Goal: Task Accomplishment & Management: Manage account settings

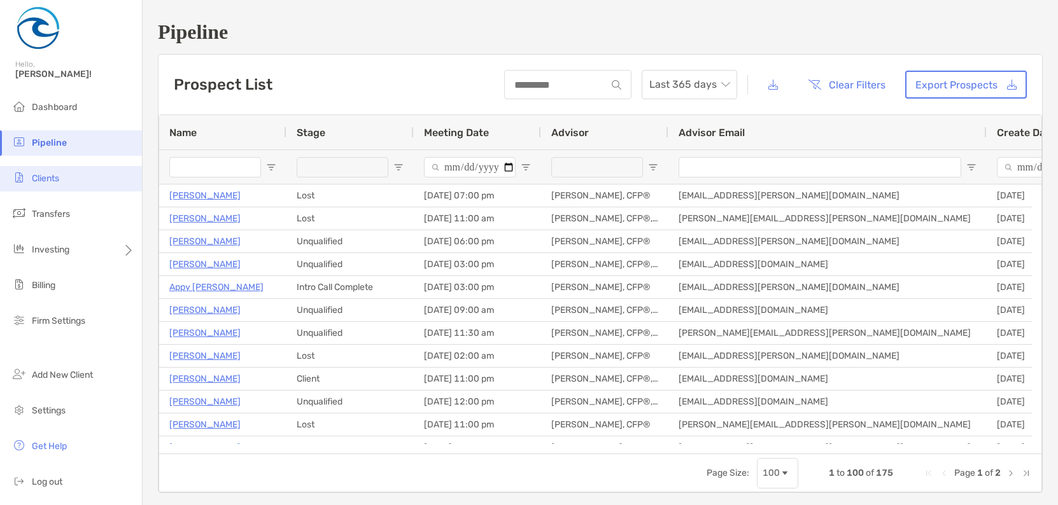
click at [86, 183] on li "Clients" at bounding box center [71, 178] width 142 height 25
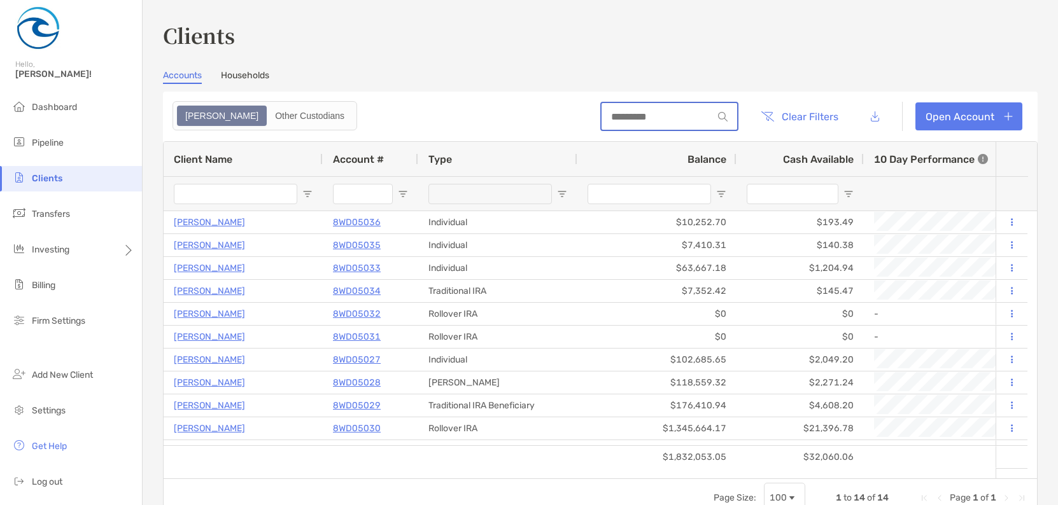
click at [624, 122] on input at bounding box center [656, 116] width 111 height 11
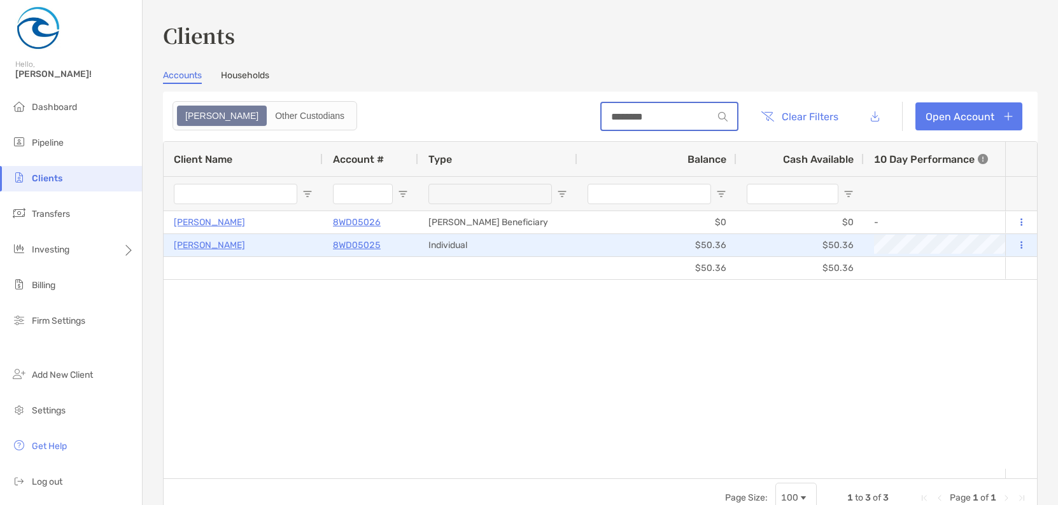
type input "********"
click at [1015, 246] on button at bounding box center [1020, 245] width 11 height 13
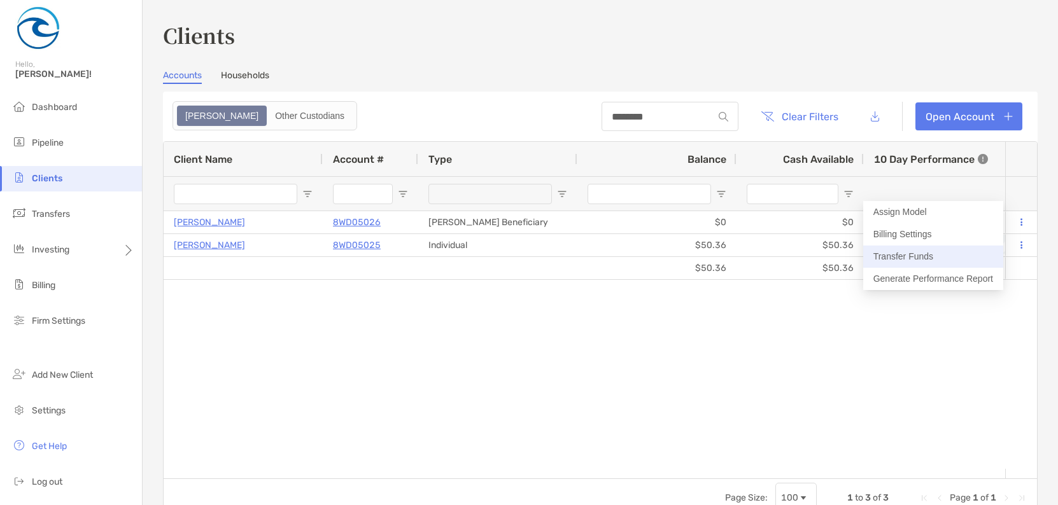
click at [930, 261] on button "Transfer Funds" at bounding box center [933, 257] width 140 height 22
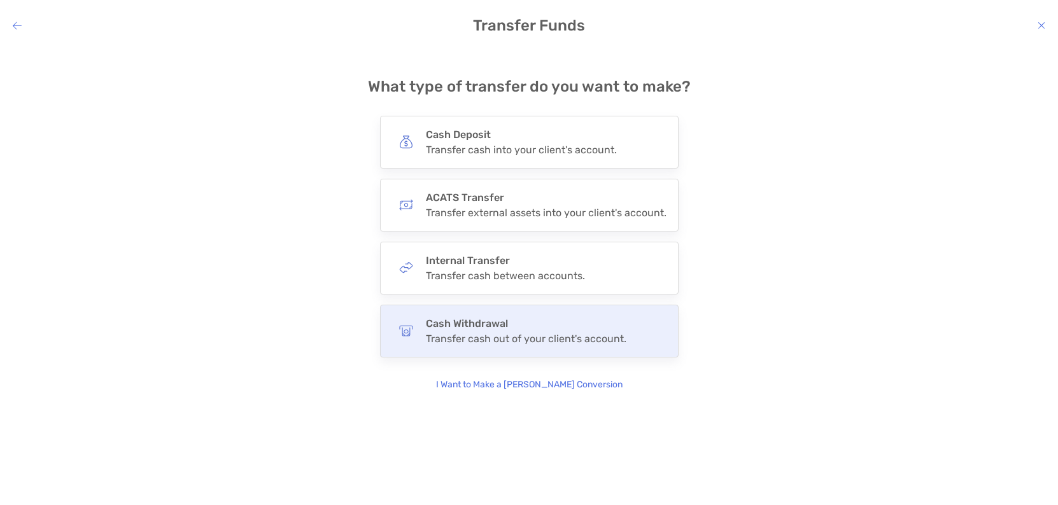
click at [496, 323] on h4 "Cash Withdrawal" at bounding box center [526, 324] width 200 height 12
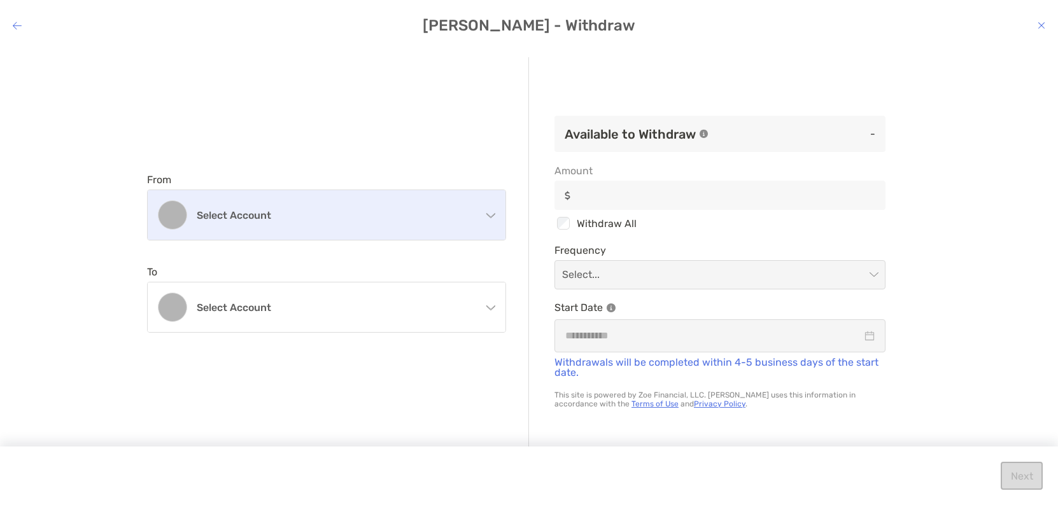
click at [423, 204] on div "Select account" at bounding box center [327, 215] width 358 height 50
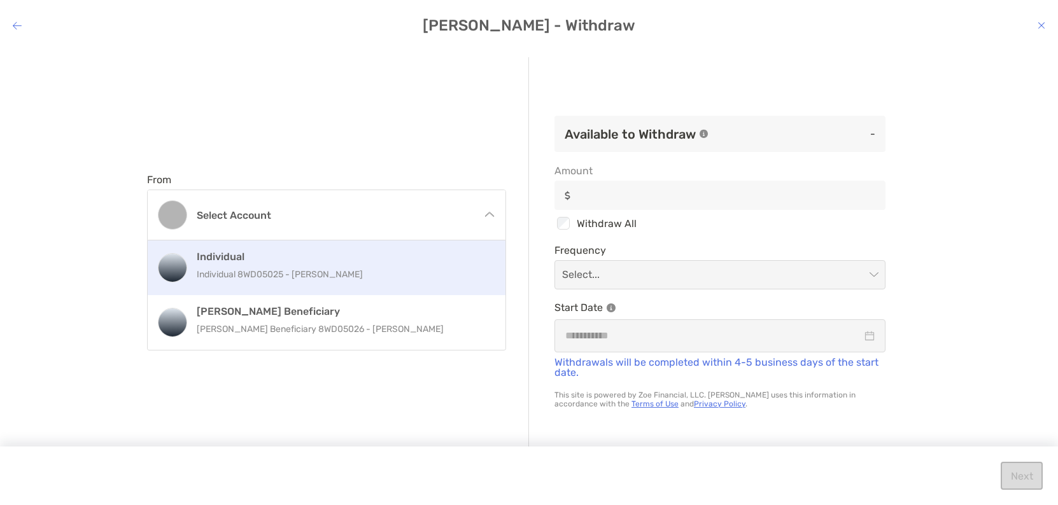
click at [417, 280] on p "Individual 8WD05025 - [PERSON_NAME]" at bounding box center [340, 275] width 287 height 16
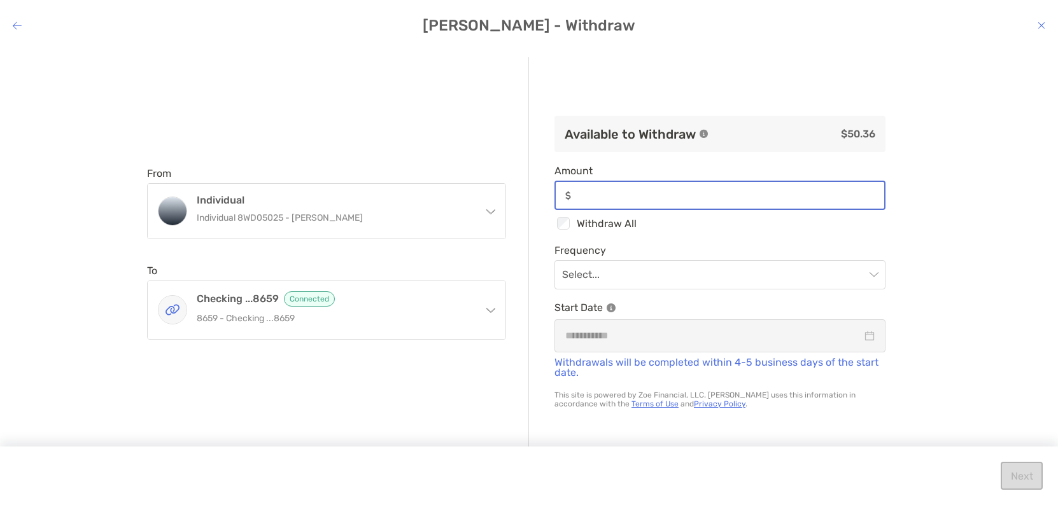
click at [656, 201] on input "Amount" at bounding box center [730, 195] width 308 height 11
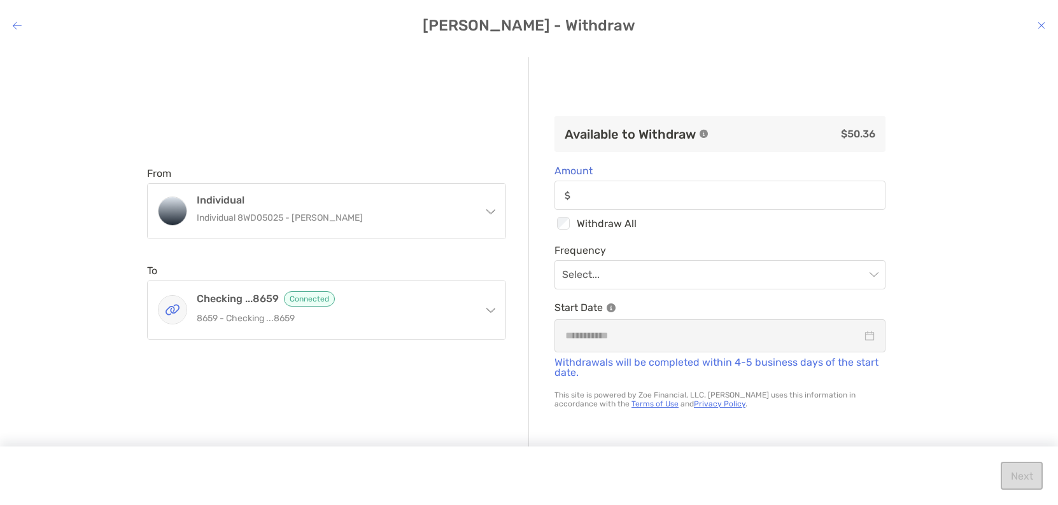
click at [556, 225] on div "modal" at bounding box center [562, 223] width 17 height 17
type input "*****"
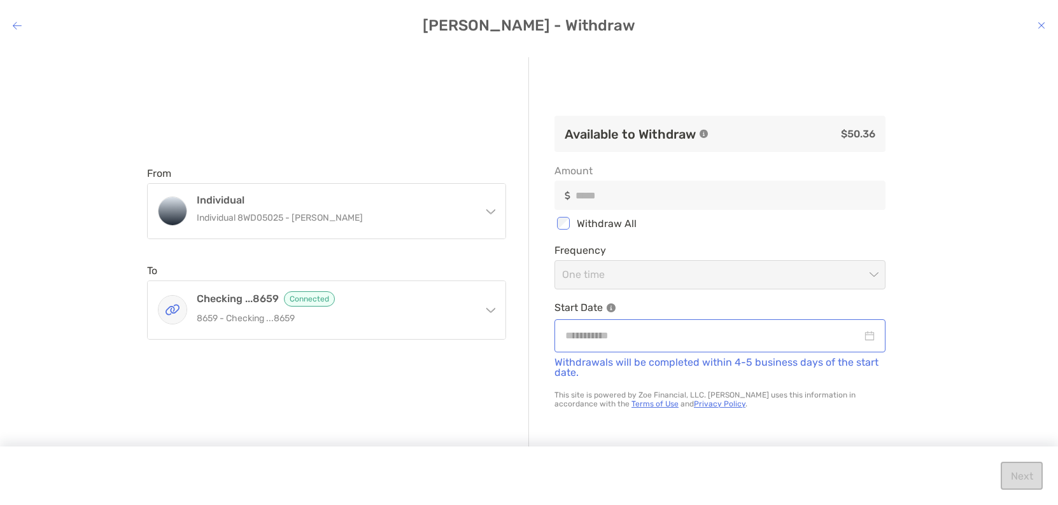
click at [634, 324] on div "modal" at bounding box center [719, 335] width 331 height 32
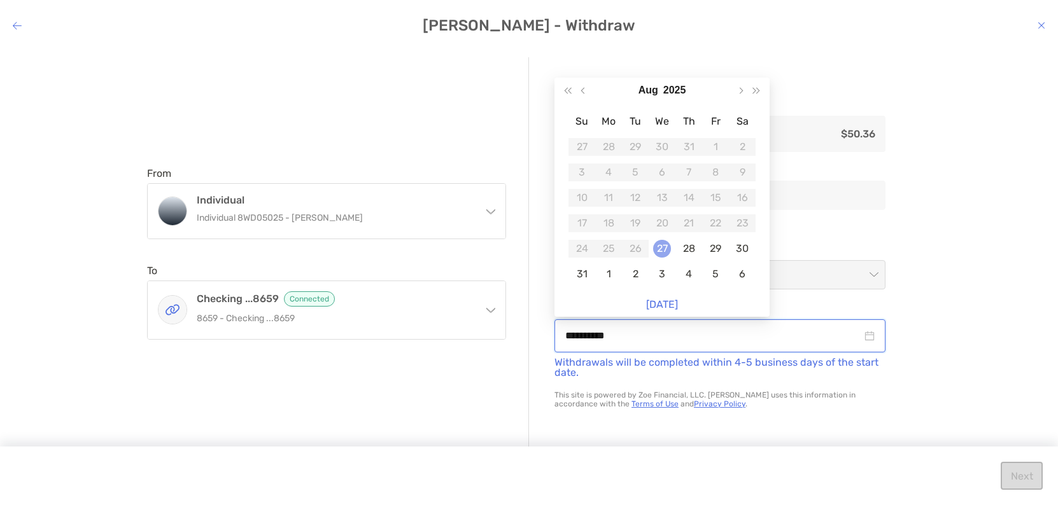
type input "**********"
click at [655, 257] on div "27" at bounding box center [662, 249] width 18 height 18
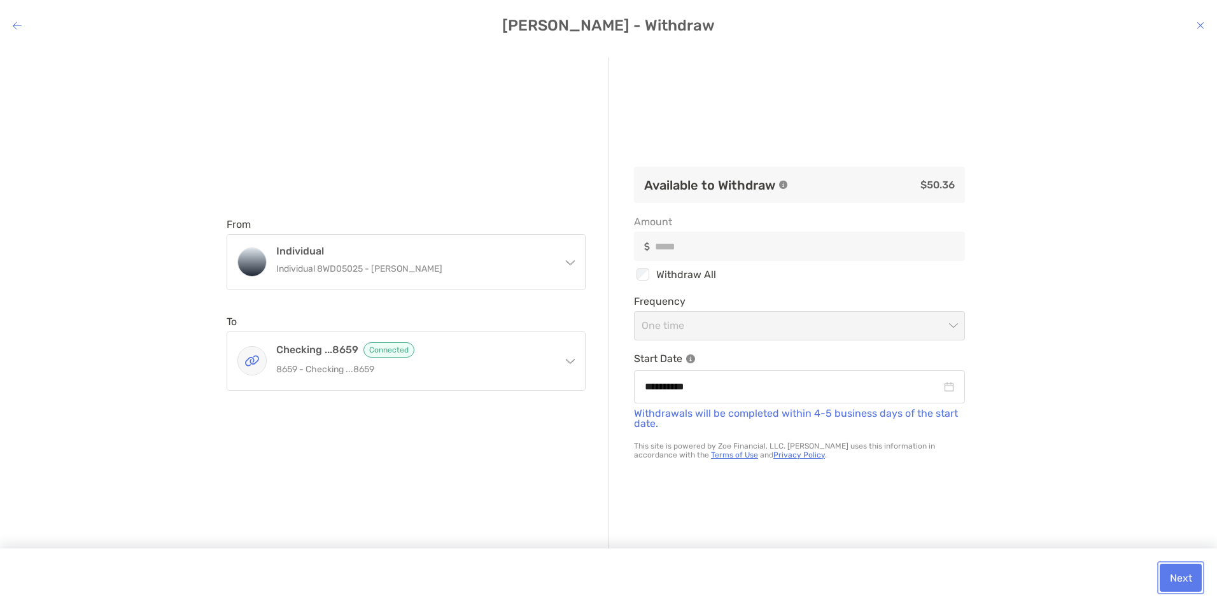
click at [1057, 505] on button "Next" at bounding box center [1180, 578] width 42 height 28
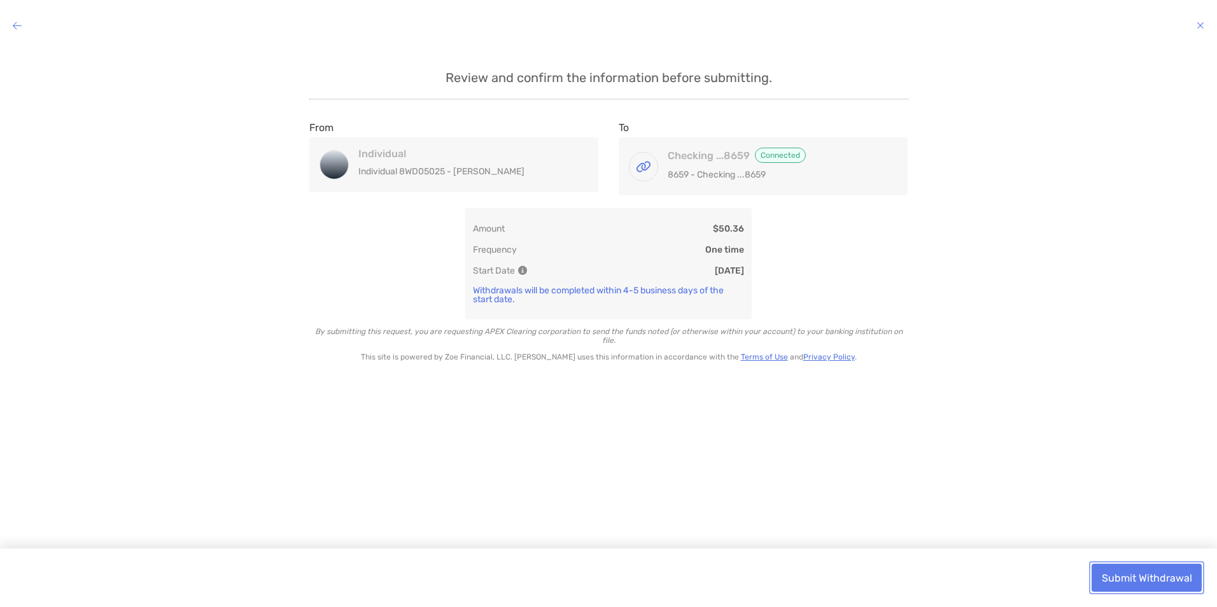
click at [1057, 505] on button "Submit Withdrawal" at bounding box center [1146, 578] width 110 height 28
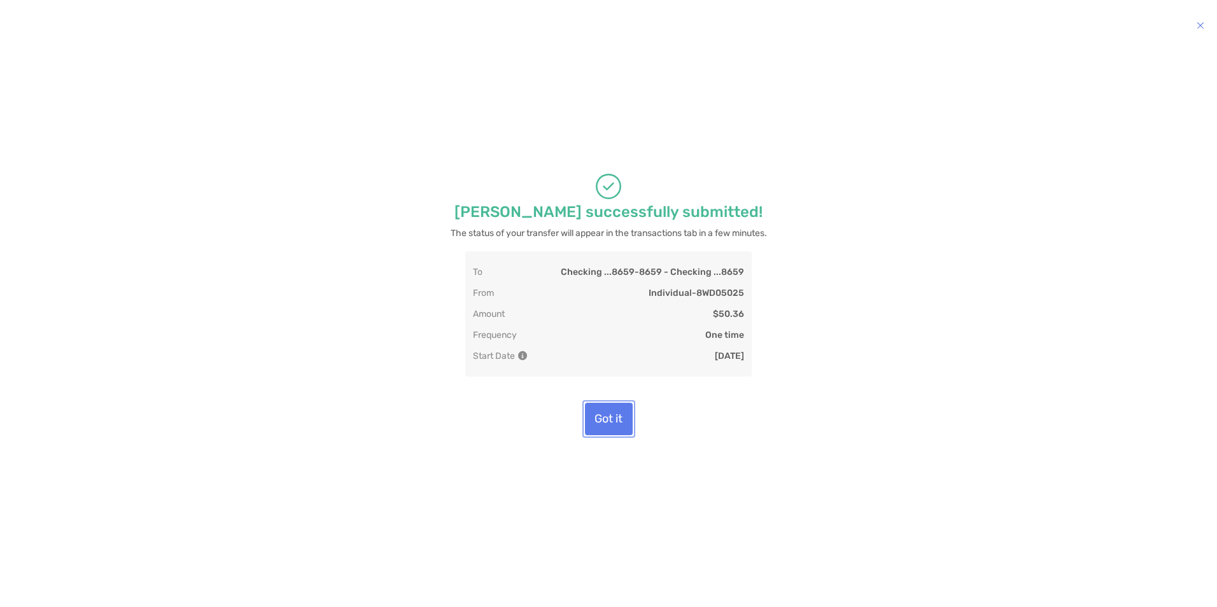
click at [625, 424] on button "Got it" at bounding box center [609, 419] width 48 height 32
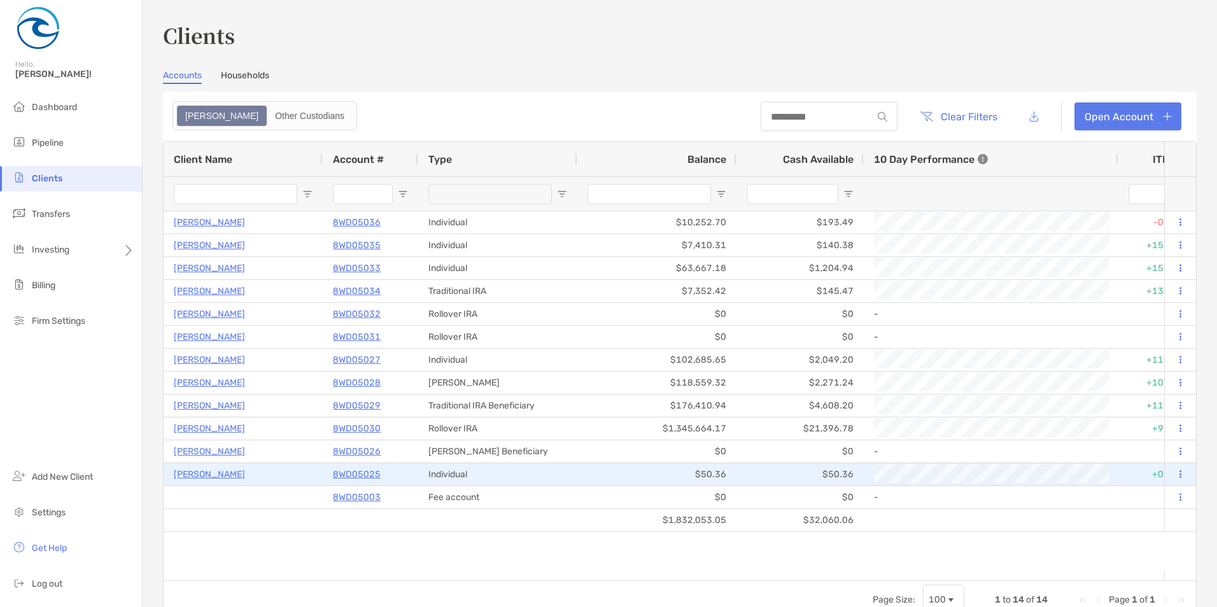
click at [1057, 479] on button at bounding box center [1179, 474] width 11 height 13
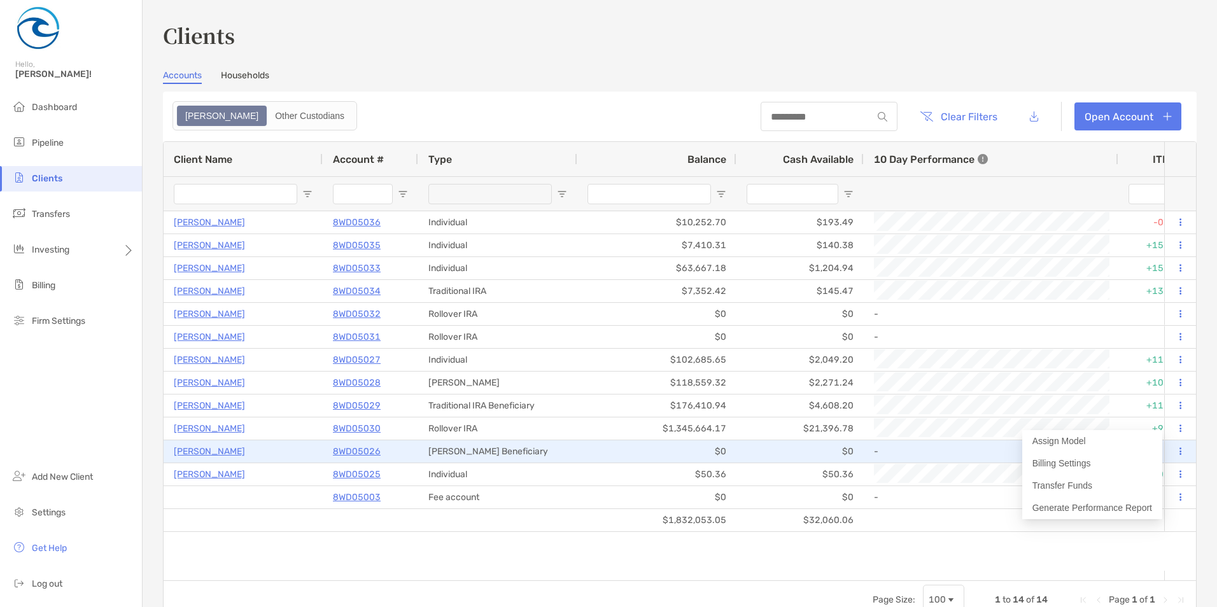
click at [1057, 452] on icon at bounding box center [1180, 451] width 2 height 8
click at [202, 456] on p "[PERSON_NAME]" at bounding box center [209, 452] width 71 height 16
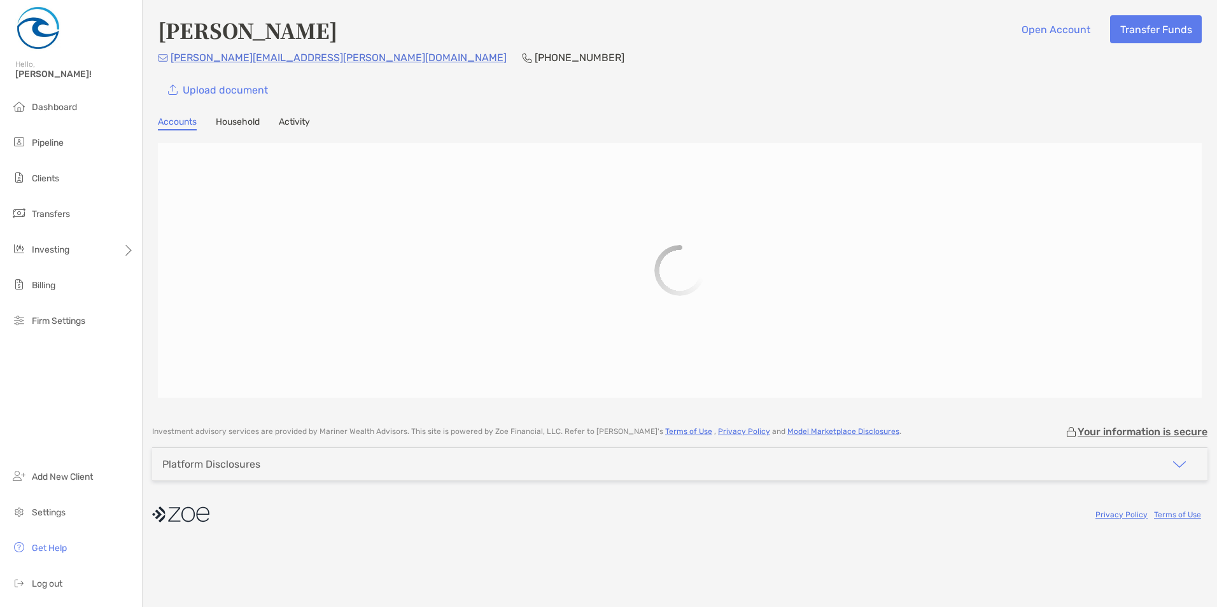
click at [1057, 476] on button "button" at bounding box center [1179, 464] width 56 height 32
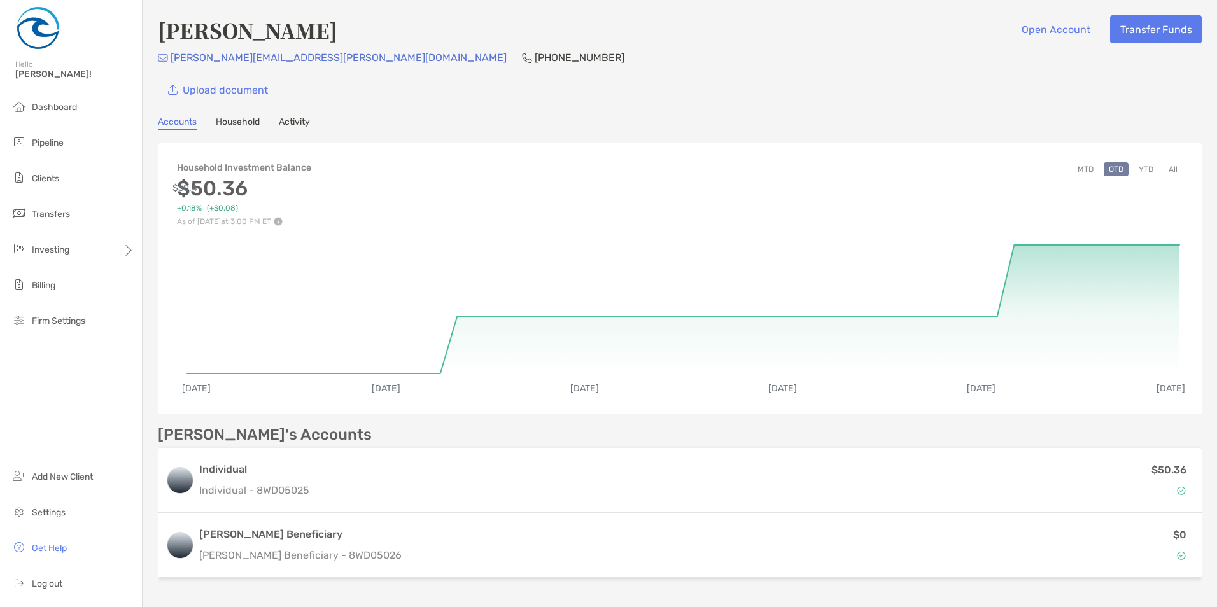
click at [235, 126] on link "Household" at bounding box center [238, 123] width 44 height 14
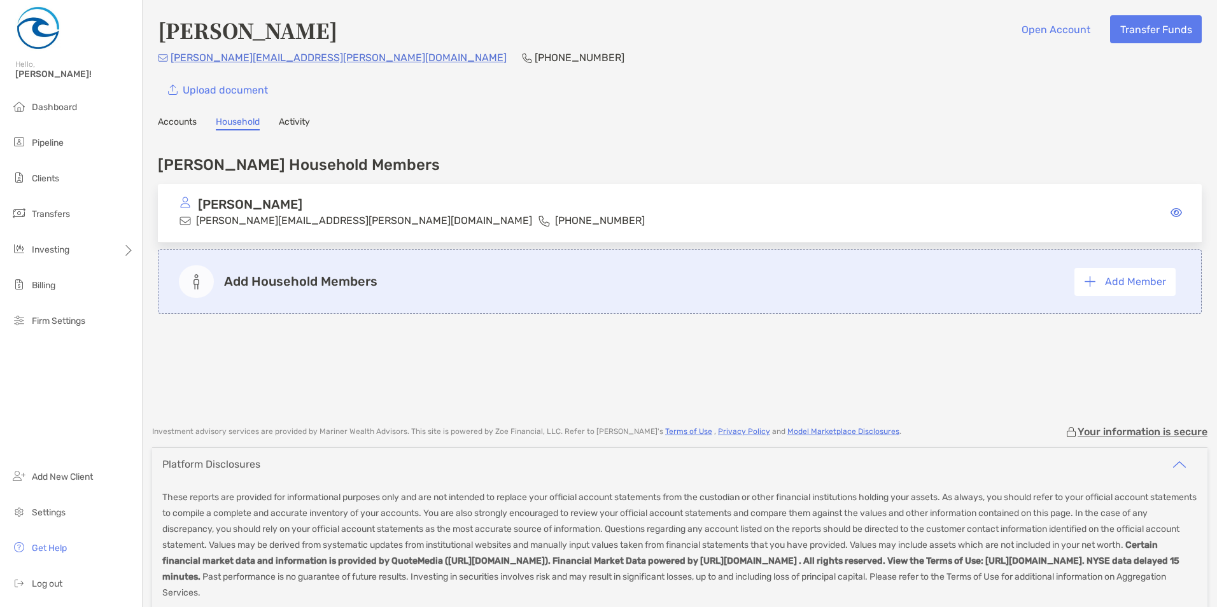
click at [302, 126] on link "Activity" at bounding box center [294, 123] width 31 height 14
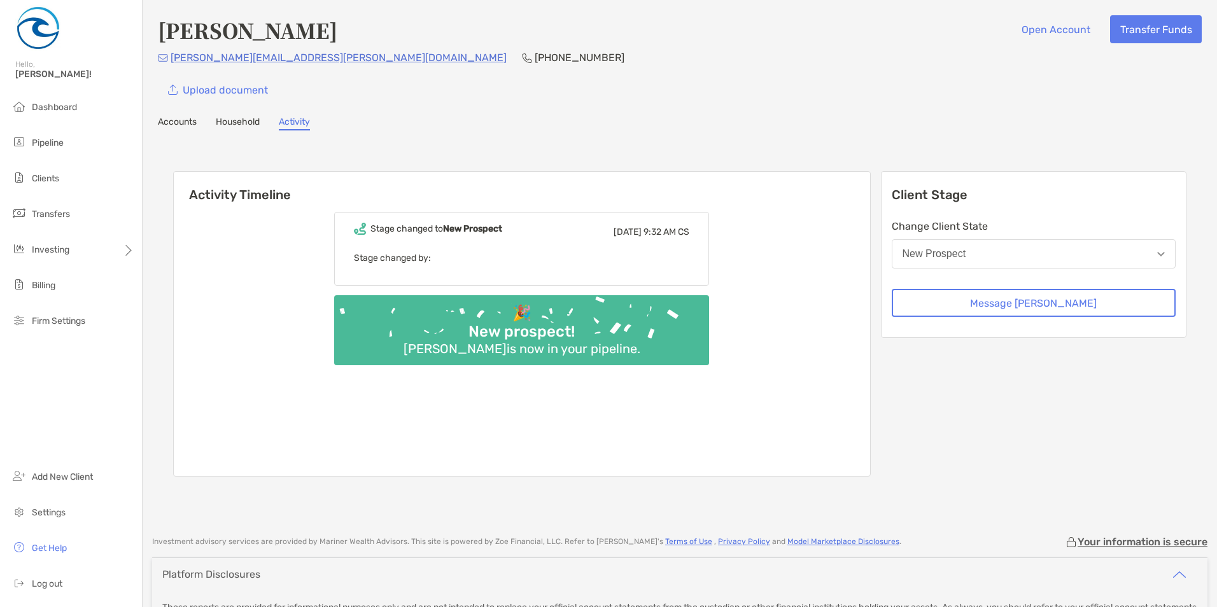
click at [1023, 254] on button "New Prospect" at bounding box center [1034, 253] width 284 height 29
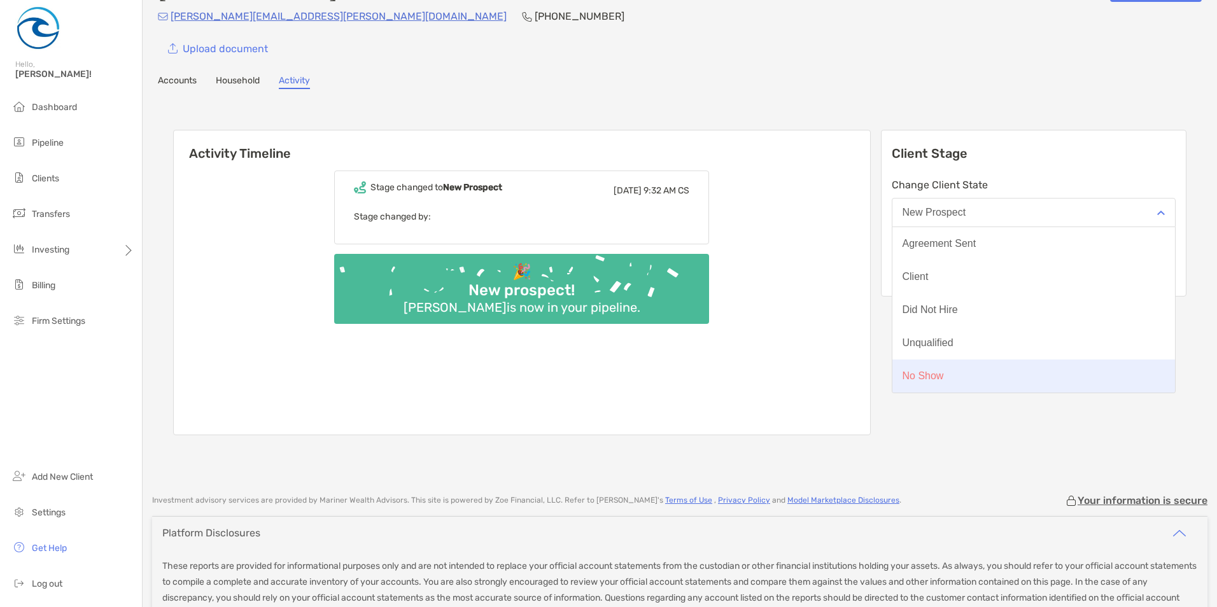
scroll to position [64, 0]
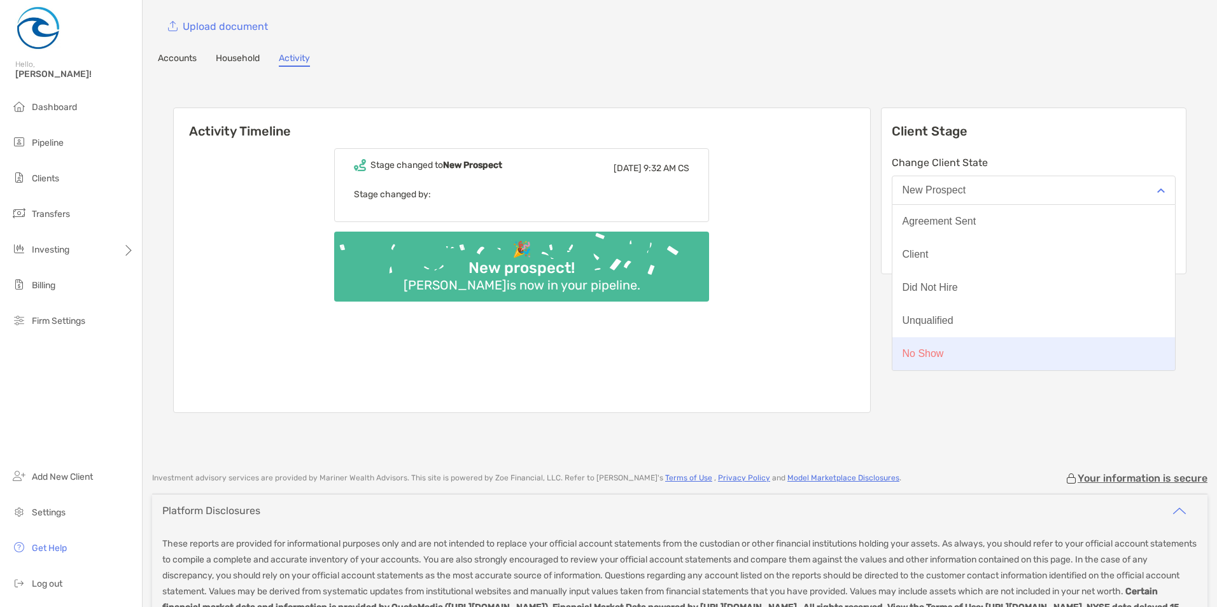
click at [1023, 357] on button "No Show" at bounding box center [1033, 353] width 283 height 33
click at [944, 356] on div "No Show" at bounding box center [922, 353] width 41 height 11
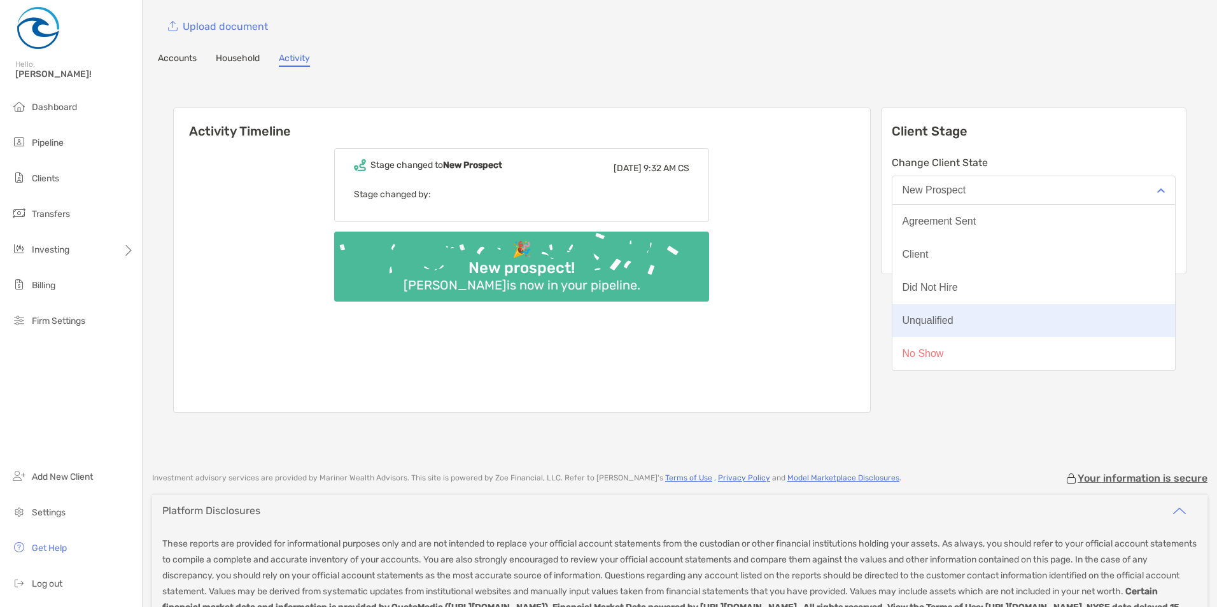
click at [953, 323] on div "Unqualified" at bounding box center [927, 320] width 51 height 11
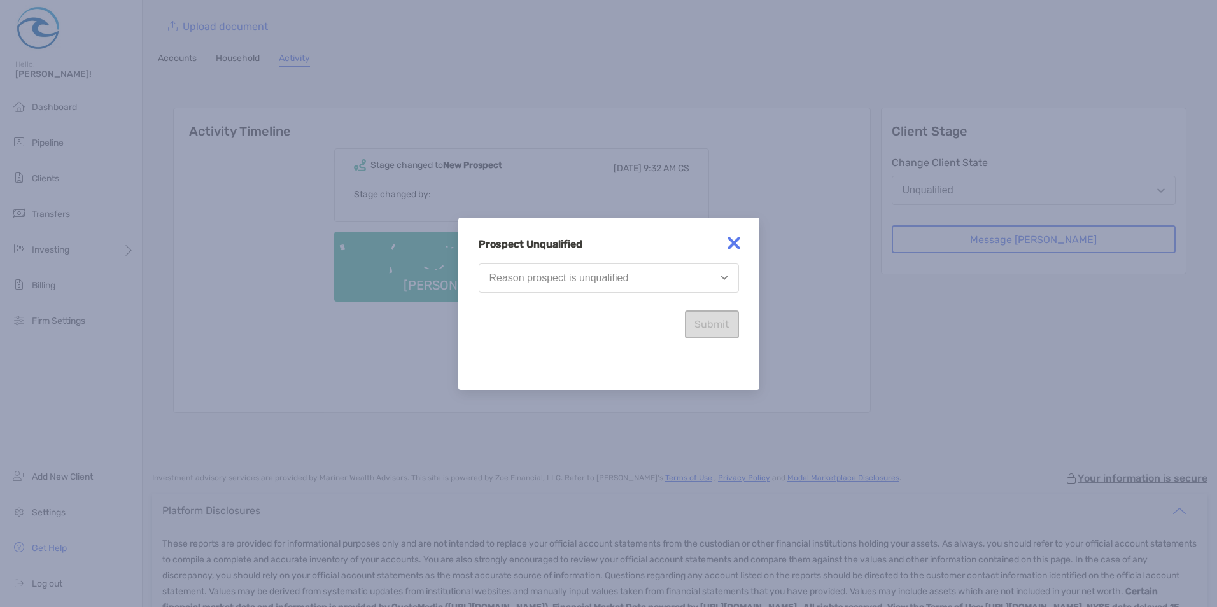
click at [598, 282] on div "Reason prospect is unqualified" at bounding box center [558, 277] width 139 height 11
click at [734, 247] on img at bounding box center [733, 242] width 25 height 25
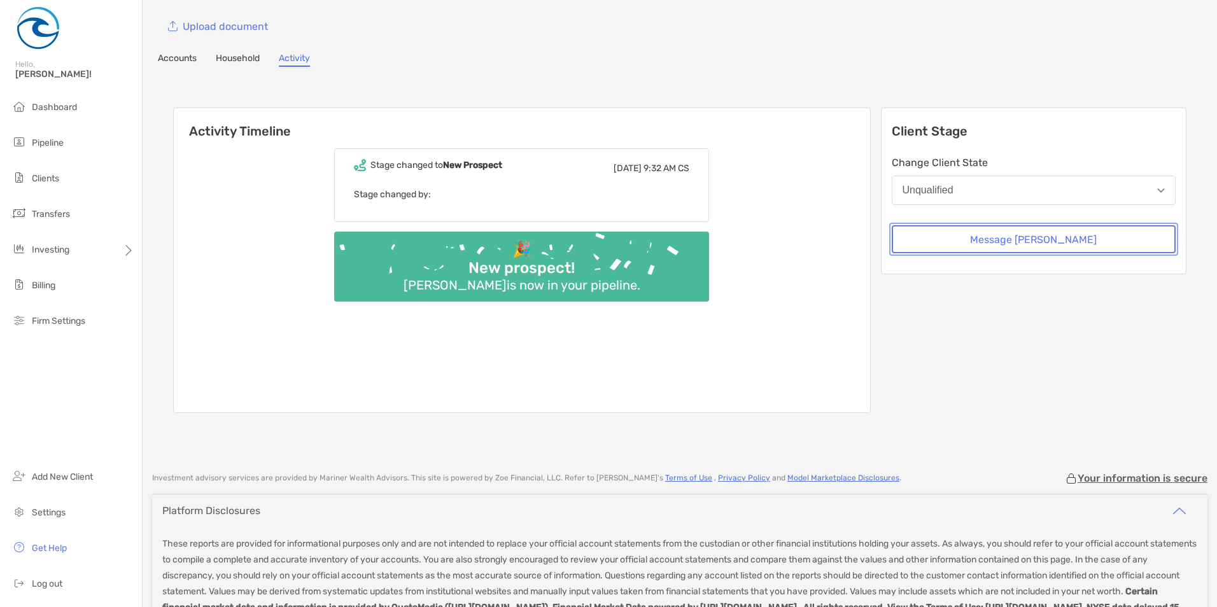
click at [1057, 243] on button "Message [PERSON_NAME]" at bounding box center [1034, 239] width 284 height 28
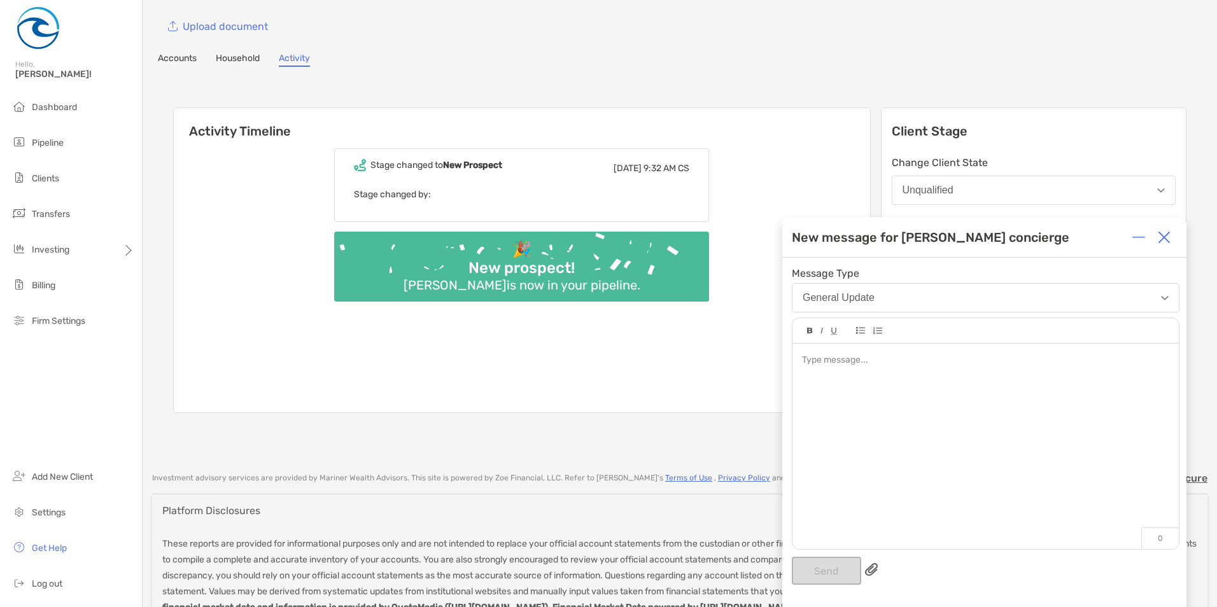
click at [856, 307] on button "General Update" at bounding box center [986, 297] width 388 height 29
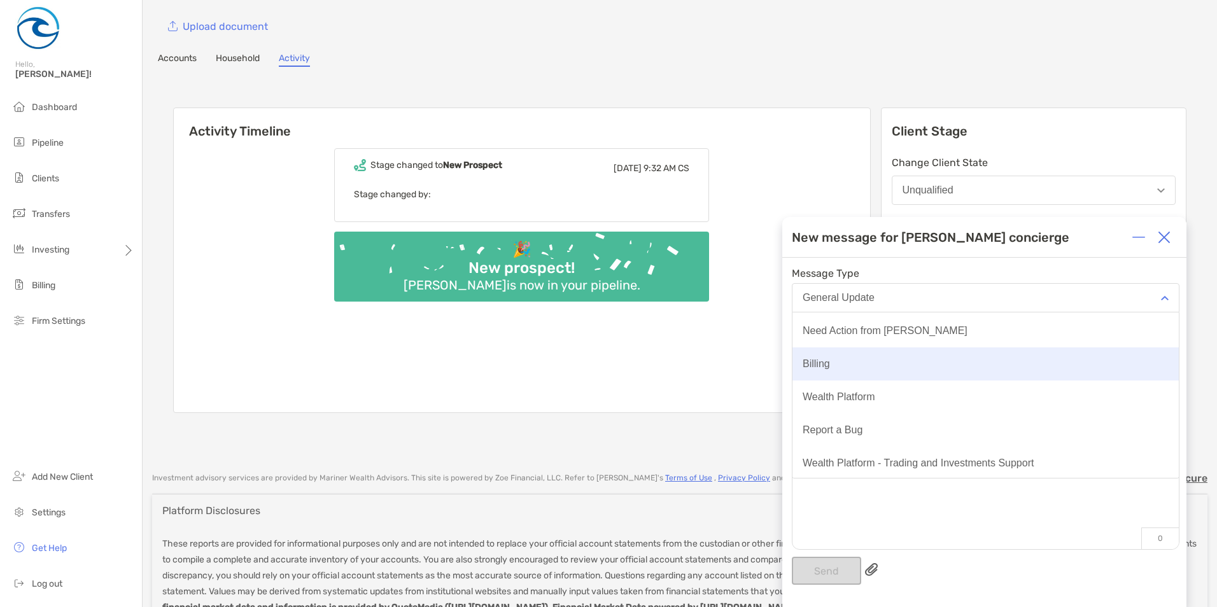
scroll to position [66, 0]
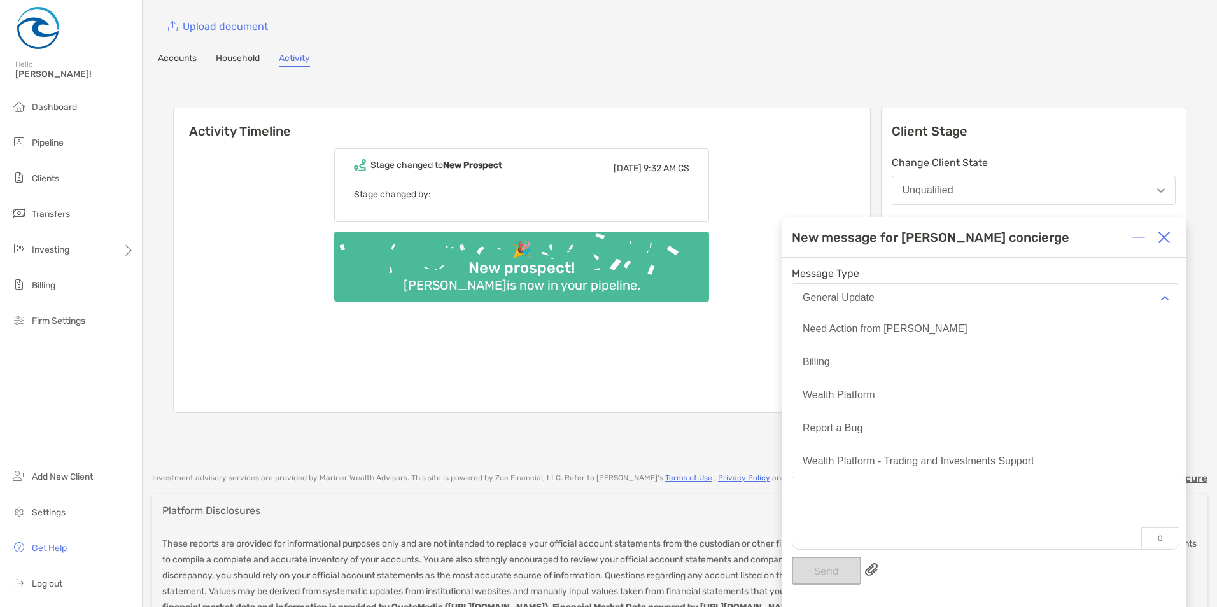
click at [890, 505] on div at bounding box center [985, 440] width 386 height 193
click at [882, 420] on div at bounding box center [985, 440] width 386 height 193
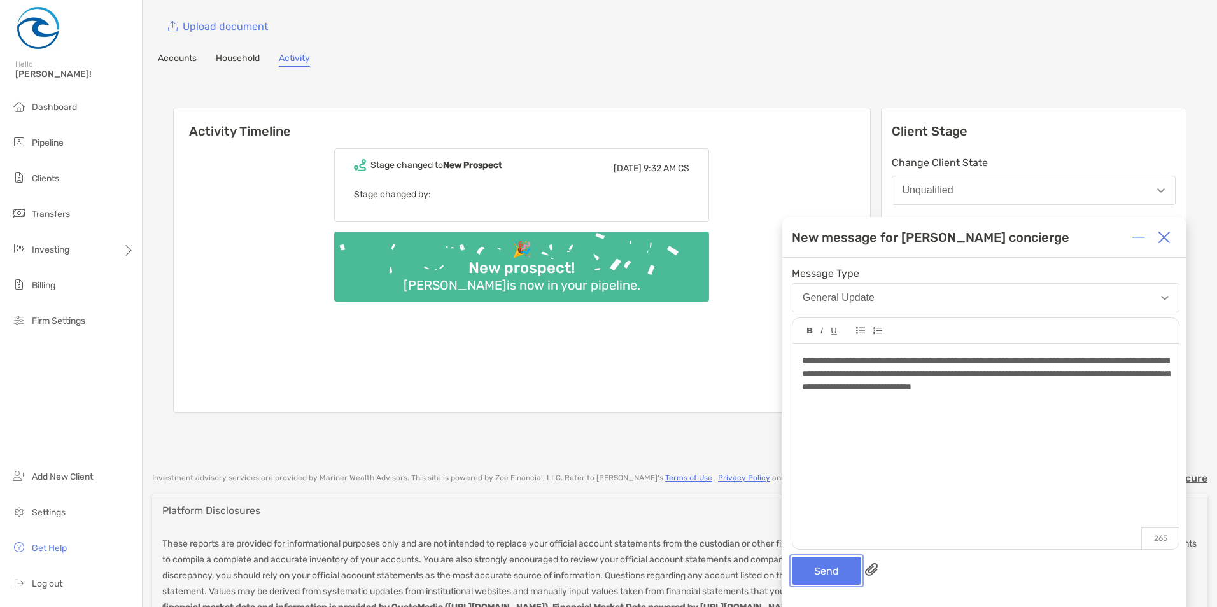
click at [846, 505] on button "Send" at bounding box center [826, 571] width 69 height 28
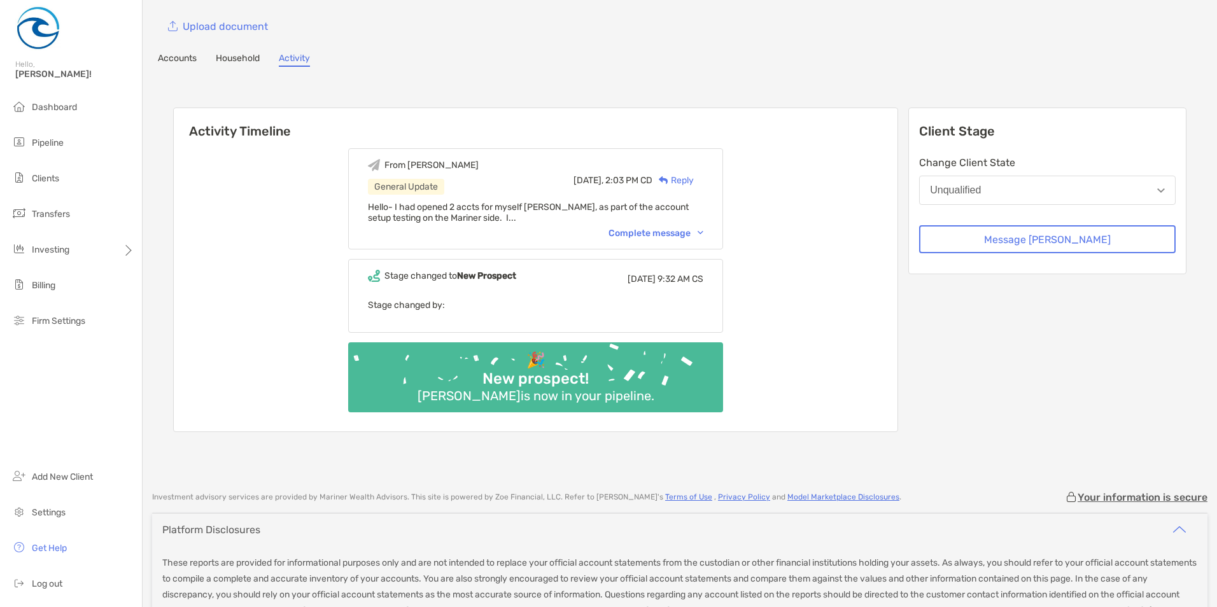
click at [697, 231] on div "Complete message" at bounding box center [655, 233] width 95 height 11
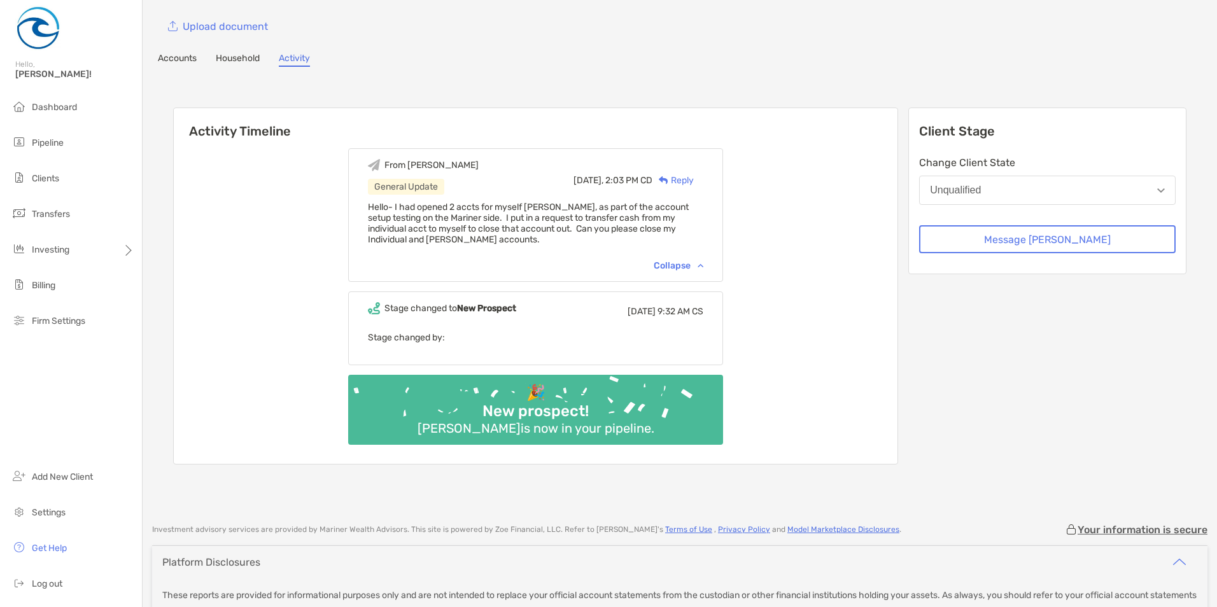
click at [692, 267] on div "Collapse" at bounding box center [679, 265] width 50 height 11
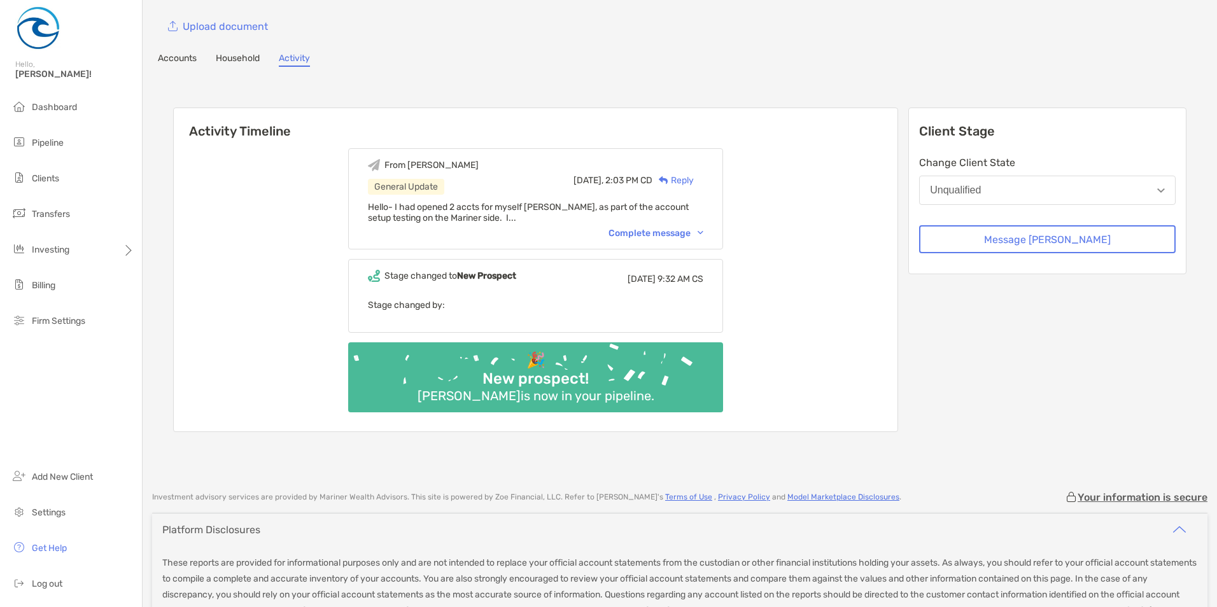
click at [686, 232] on div "Complete message" at bounding box center [655, 233] width 95 height 11
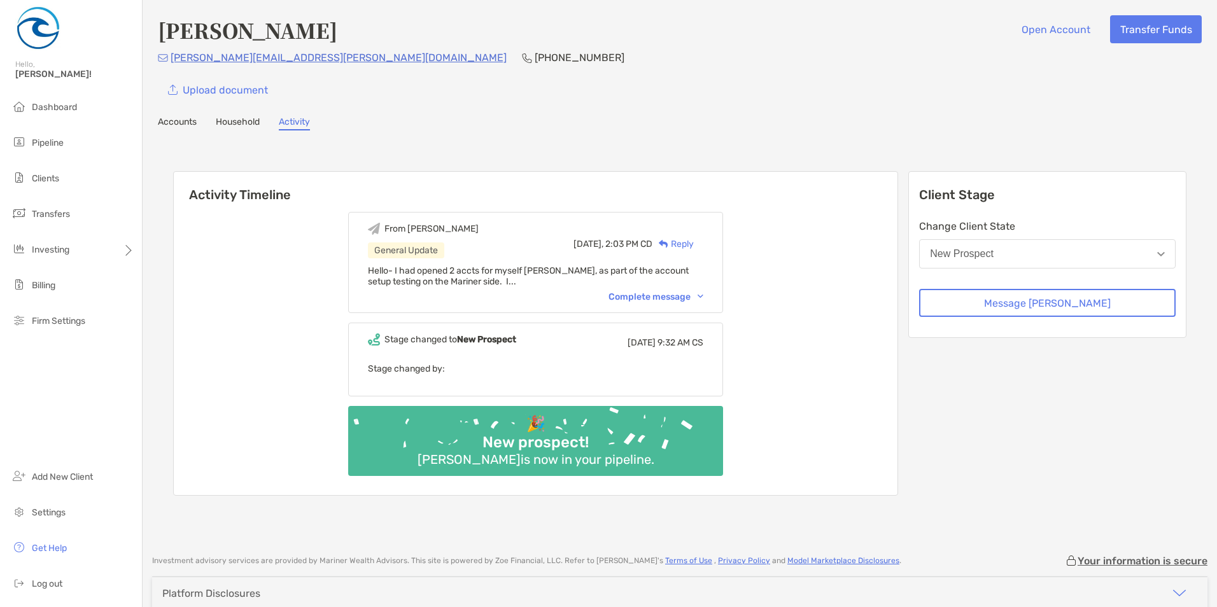
click at [703, 296] on img at bounding box center [700, 297] width 6 height 4
